Goal: Check status: Check status

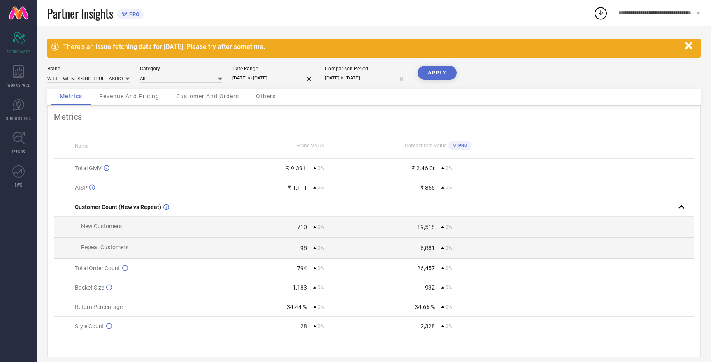
select select "6"
select select "2025"
select select "7"
select select "2025"
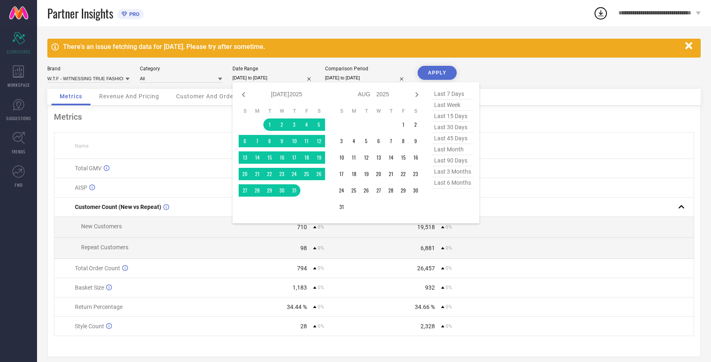
click at [261, 77] on input "[DATE] to [DATE]" at bounding box center [274, 78] width 82 height 9
click at [418, 95] on icon at bounding box center [417, 94] width 3 height 5
select select "7"
select select "2025"
select select "8"
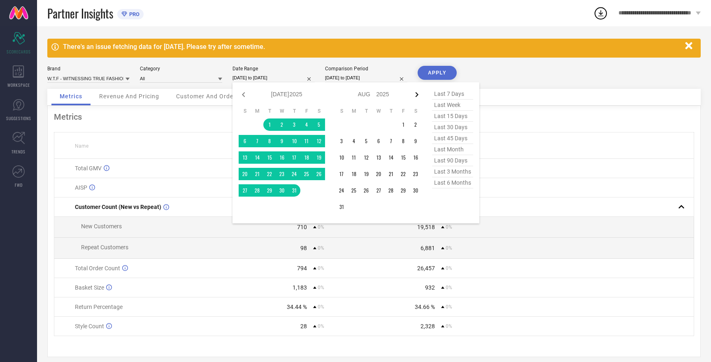
select select "2025"
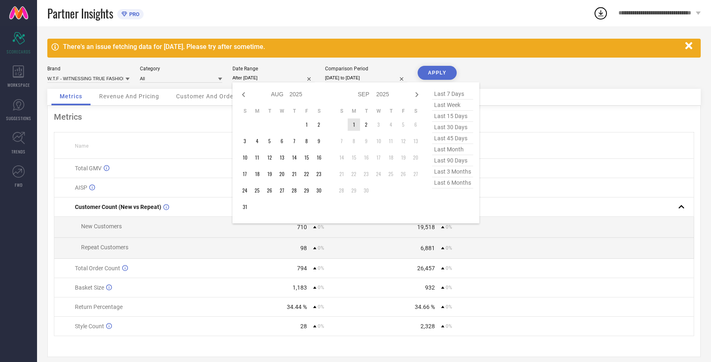
click at [355, 124] on td "1" at bounding box center [354, 125] width 12 height 12
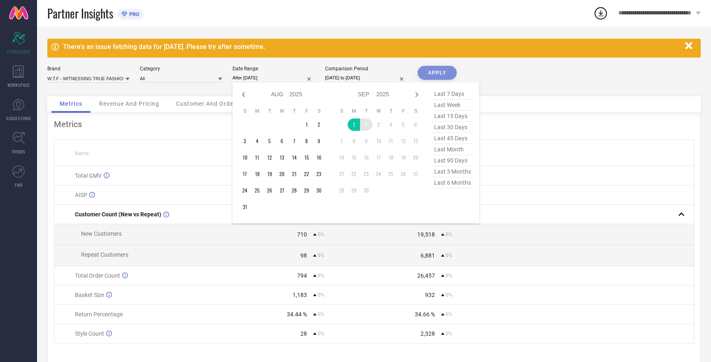
type input "[DATE] to [DATE]"
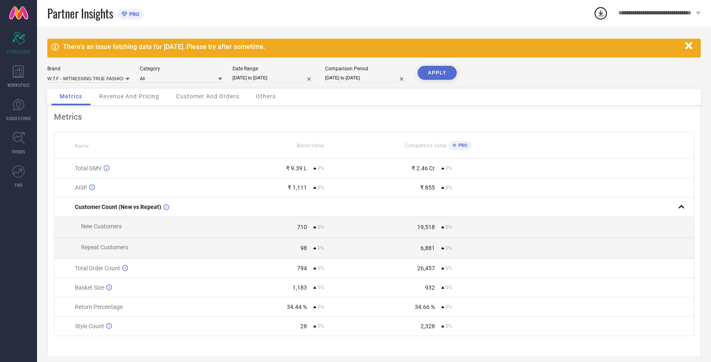
select select "6"
select select "2025"
select select "7"
select select "2025"
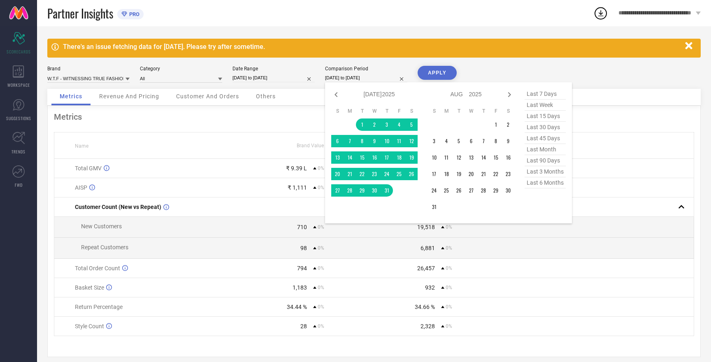
click at [352, 75] on input "[DATE] to [DATE]" at bounding box center [366, 78] width 82 height 9
click at [256, 79] on input "[DATE] to [DATE]" at bounding box center [274, 78] width 82 height 9
select select "8"
select select "2025"
select select "9"
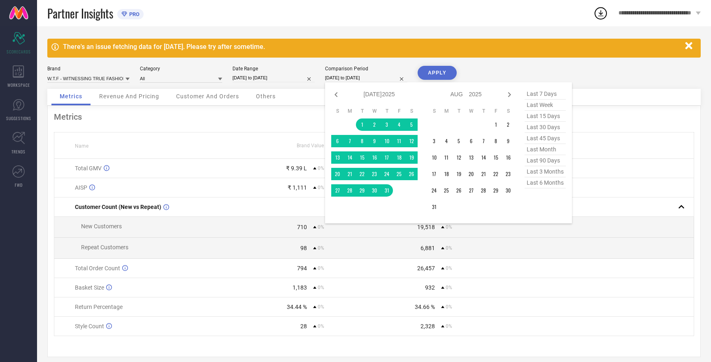
select select "2025"
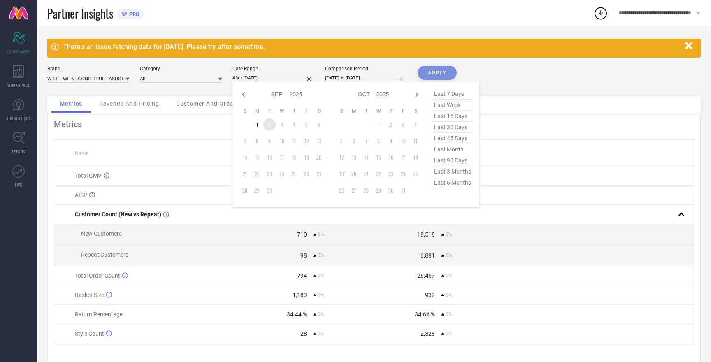
click at [270, 122] on td "2" at bounding box center [269, 125] width 12 height 12
type input "[DATE] to [DATE]"
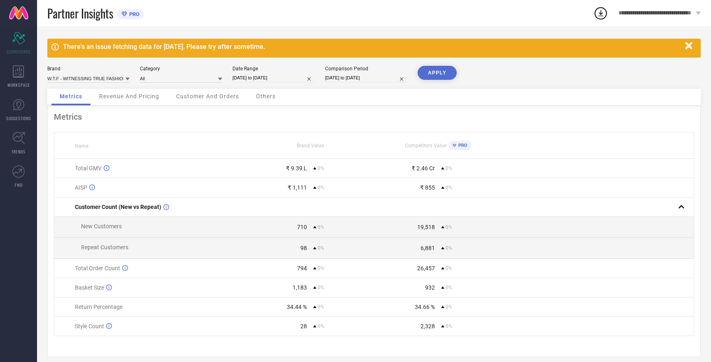
select select "6"
select select "2025"
select select "7"
select select "2025"
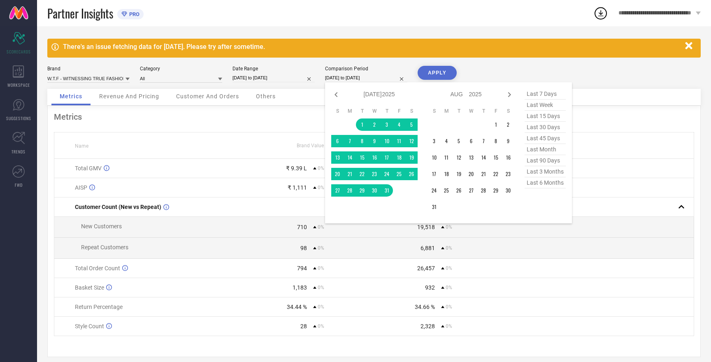
click at [353, 79] on input "[DATE] to [DATE]" at bounding box center [366, 78] width 82 height 9
click at [510, 98] on icon at bounding box center [510, 95] width 10 height 10
select select "7"
select select "2025"
select select "8"
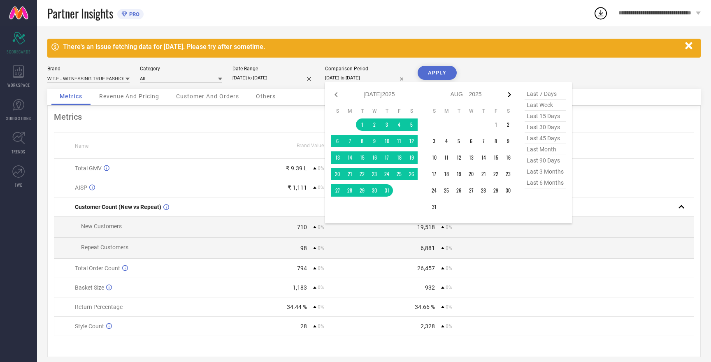
select select "2025"
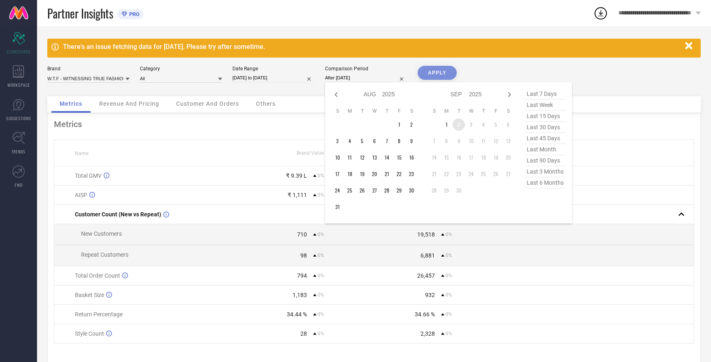
click at [458, 128] on td "2" at bounding box center [459, 125] width 12 height 12
type input "[DATE] to [DATE]"
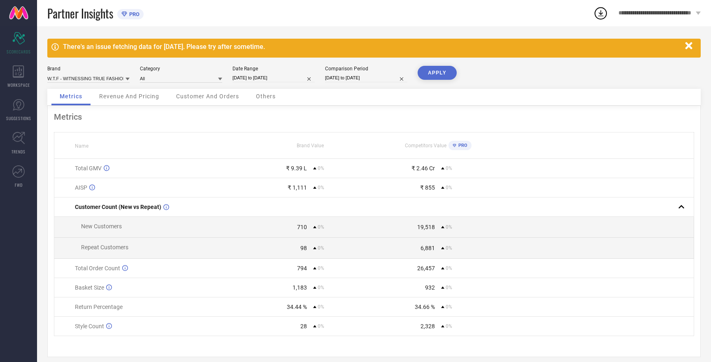
click at [436, 74] on button "APPLY" at bounding box center [437, 73] width 39 height 14
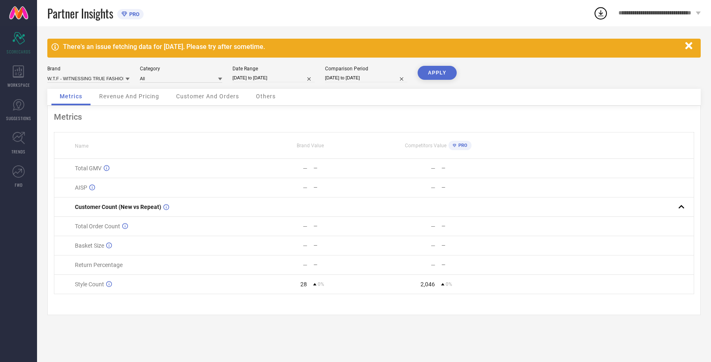
click at [440, 77] on button "APPLY" at bounding box center [437, 73] width 39 height 14
click at [269, 79] on input "[DATE] to [DATE]" at bounding box center [274, 78] width 82 height 9
select select "8"
select select "2025"
select select "9"
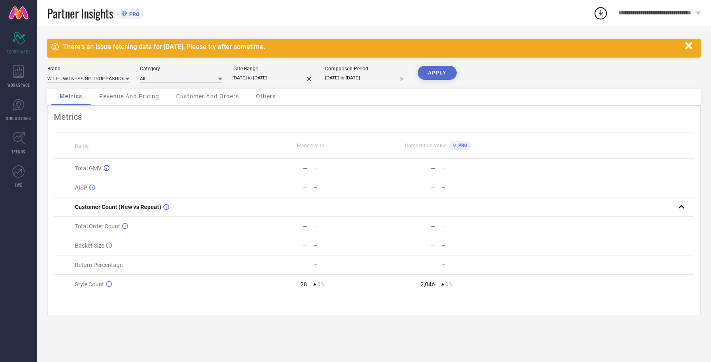
select select "2025"
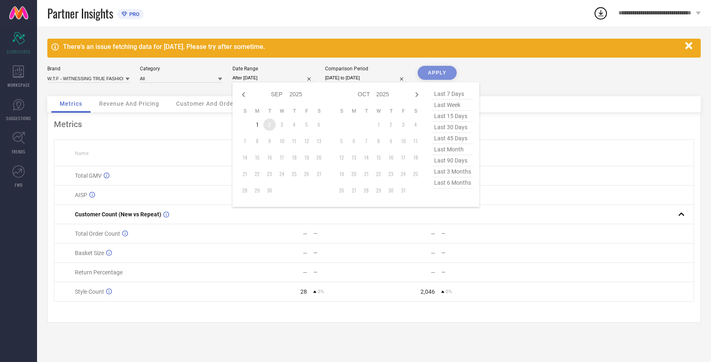
click at [271, 128] on td "2" at bounding box center [269, 125] width 12 height 12
type input "[DATE] to [DATE]"
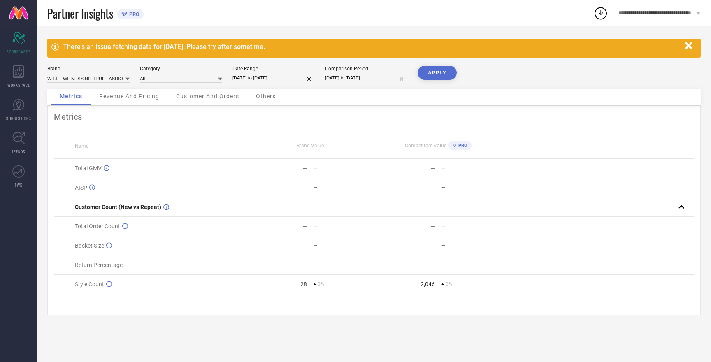
select select "8"
select select "2025"
select select "9"
select select "2025"
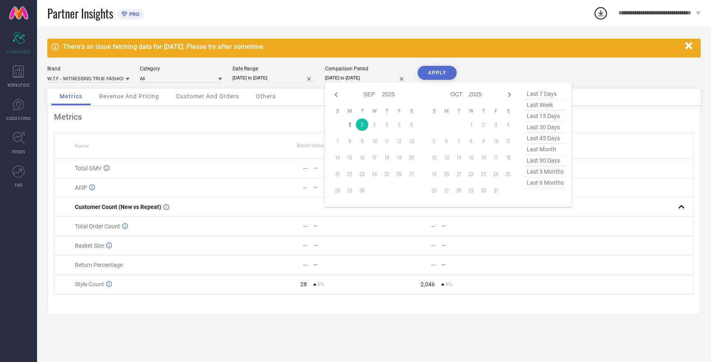
click at [348, 79] on input "[DATE] to [DATE]" at bounding box center [366, 78] width 82 height 9
click at [363, 129] on td "2" at bounding box center [362, 125] width 12 height 12
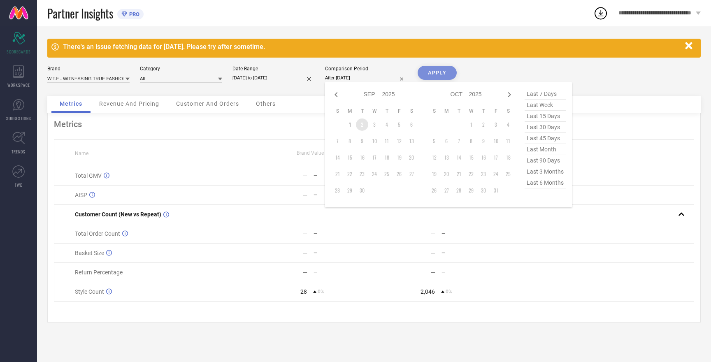
type input "[DATE] to [DATE]"
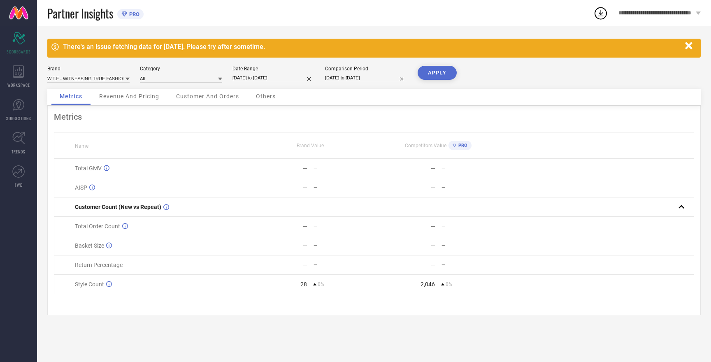
click at [694, 48] on icon "button" at bounding box center [689, 46] width 10 height 10
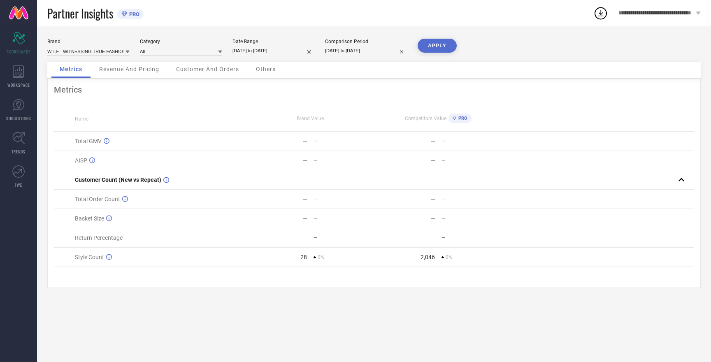
click at [448, 49] on button "APPLY" at bounding box center [437, 46] width 39 height 14
click at [107, 52] on input at bounding box center [88, 51] width 82 height 9
click at [92, 86] on div "HERE&NOW" at bounding box center [88, 82] width 82 height 14
type input "All"
click at [440, 42] on button "APPLY" at bounding box center [437, 46] width 39 height 14
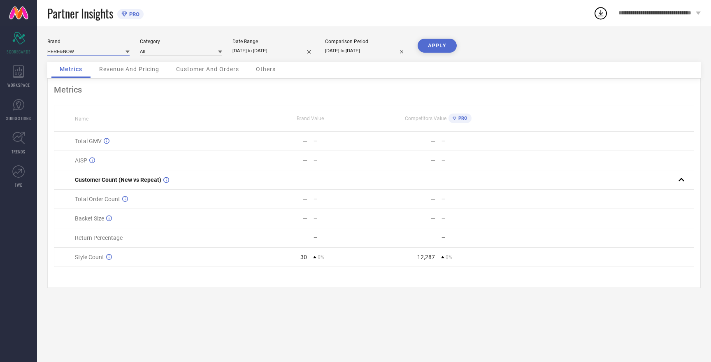
click at [93, 54] on input at bounding box center [88, 51] width 82 height 9
click at [84, 91] on div "ROADSTER" at bounding box center [88, 91] width 82 height 14
type input "All"
click at [446, 49] on button "APPLY" at bounding box center [437, 46] width 39 height 14
select select "8"
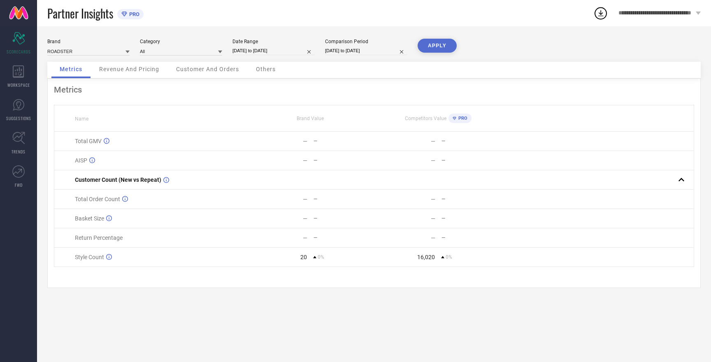
select select "2025"
select select "9"
select select "2025"
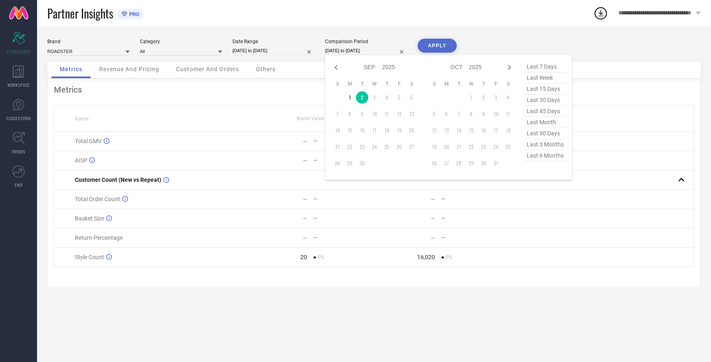
click at [337, 48] on input "[DATE] to [DATE]" at bounding box center [366, 51] width 82 height 9
click at [351, 95] on td "1" at bounding box center [350, 97] width 12 height 12
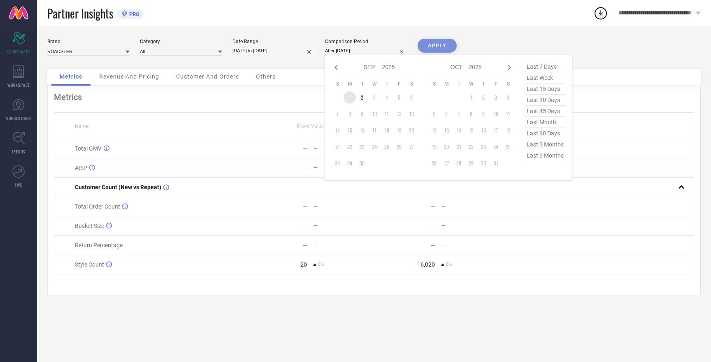
type input "[DATE] to [DATE]"
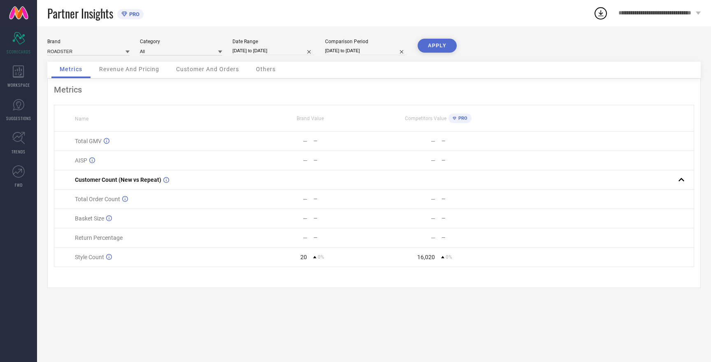
click at [269, 48] on input "[DATE] to [DATE]" at bounding box center [274, 51] width 82 height 9
select select "8"
select select "2025"
select select "9"
select select "2025"
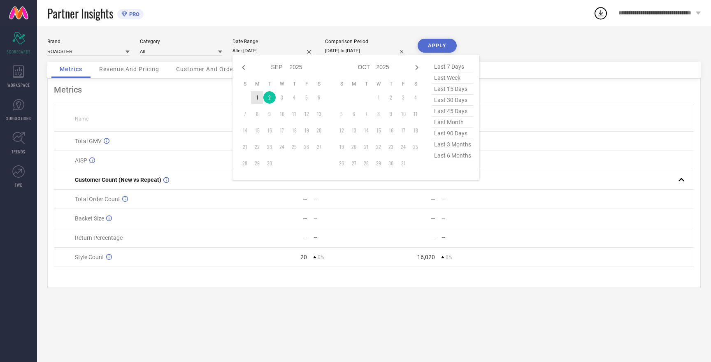
click at [258, 100] on td "1" at bounding box center [257, 97] width 12 height 12
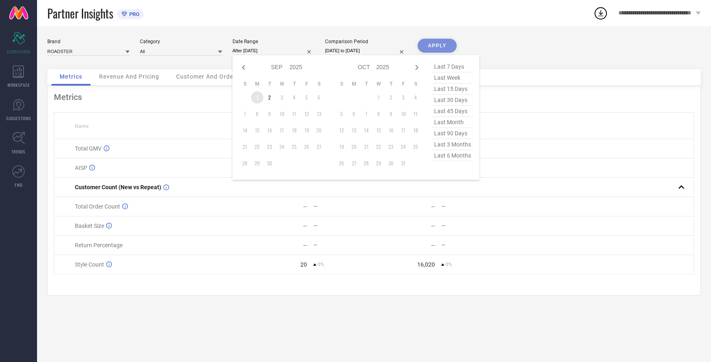
type input "[DATE] to [DATE]"
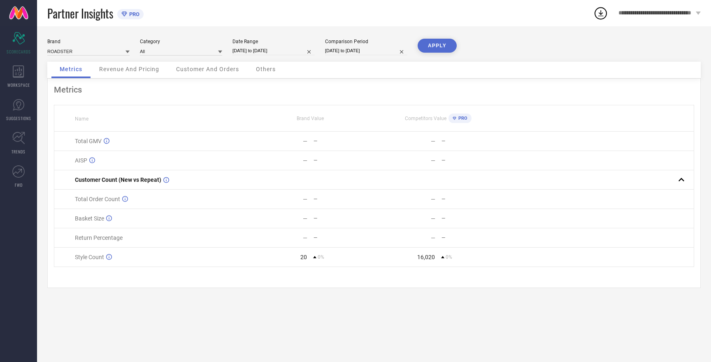
click at [436, 49] on button "APPLY" at bounding box center [437, 46] width 39 height 14
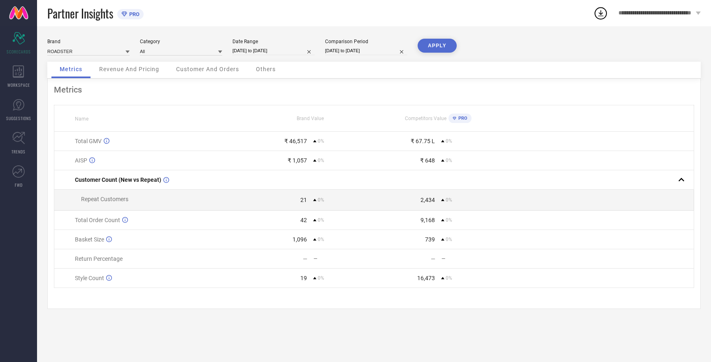
click at [435, 49] on button "APPLY" at bounding box center [437, 46] width 39 height 14
click at [79, 52] on input at bounding box center [88, 51] width 82 height 9
click at [88, 88] on div "MAST & HARBOUR" at bounding box center [88, 91] width 82 height 14
type input "All"
click at [444, 44] on button "APPLY" at bounding box center [437, 46] width 39 height 14
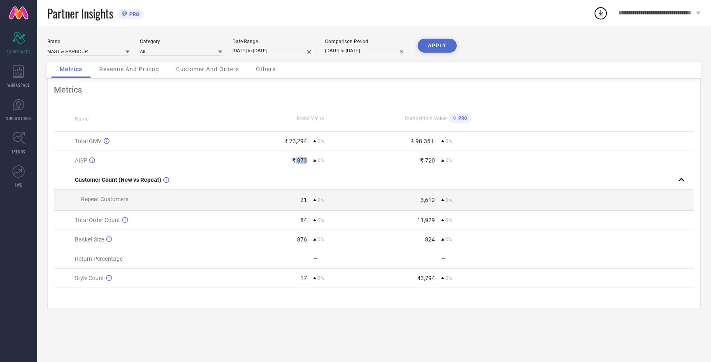
drag, startPoint x: 296, startPoint y: 161, endPoint x: 307, endPoint y: 160, distance: 11.2
click at [307, 160] on div "₹ 873 0%" at bounding box center [310, 160] width 127 height 7
click at [375, 93] on div "Metrics" at bounding box center [374, 90] width 640 height 10
click at [97, 49] on input at bounding box center [88, 51] width 82 height 9
click at [90, 77] on div "HERE&NOW" at bounding box center [88, 77] width 82 height 14
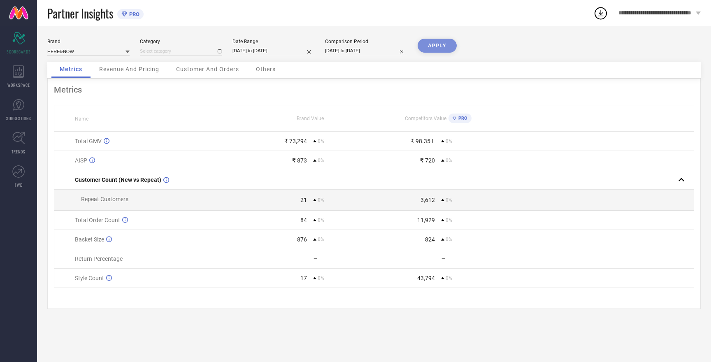
type input "All"
click at [448, 44] on button "APPLY" at bounding box center [437, 46] width 39 height 14
click at [89, 52] on input at bounding box center [88, 51] width 82 height 9
click at [86, 74] on span "MAST & HARBOUR" at bounding box center [71, 77] width 41 height 6
type input "All"
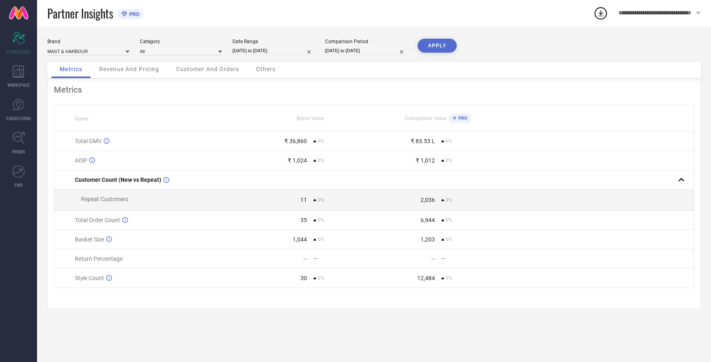
click at [423, 47] on button "APPLY" at bounding box center [437, 46] width 39 height 14
click at [95, 52] on input at bounding box center [88, 51] width 82 height 9
click at [83, 95] on div "ROADSTER" at bounding box center [88, 91] width 82 height 14
type input "All"
click at [430, 43] on button "APPLY" at bounding box center [437, 46] width 39 height 14
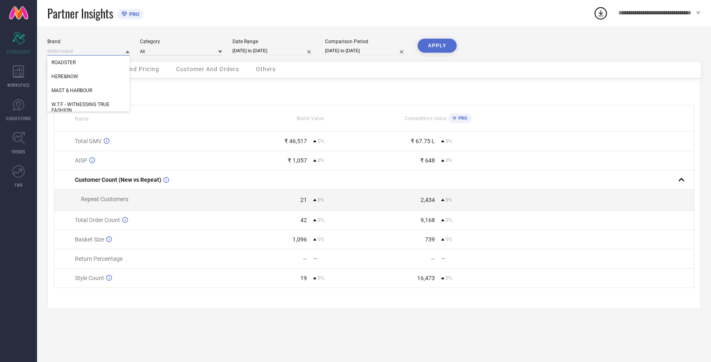
click at [65, 51] on input at bounding box center [88, 51] width 82 height 9
click at [79, 105] on span "W.T.F - WITNESSING TRUE FASHION" at bounding box center [88, 108] width 74 height 12
type input "All"
click at [446, 46] on button "APPLY" at bounding box center [437, 46] width 39 height 14
